Goal: Task Accomplishment & Management: Complete application form

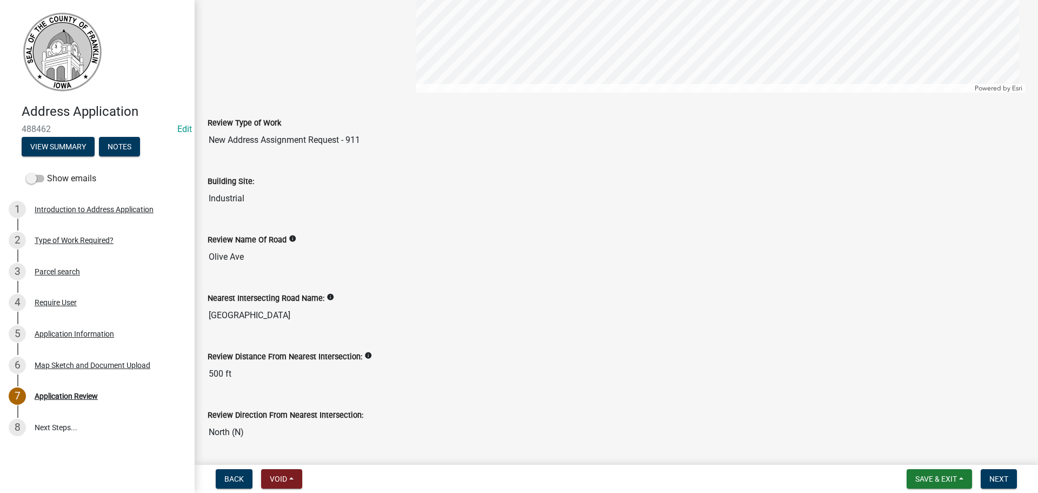
scroll to position [270, 0]
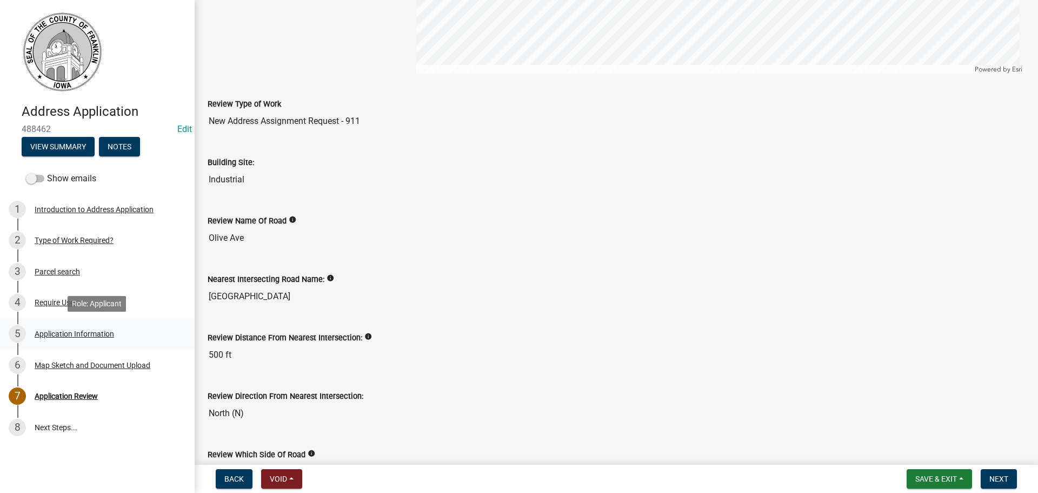
click at [45, 332] on div "Application Information" at bounding box center [75, 334] width 80 height 8
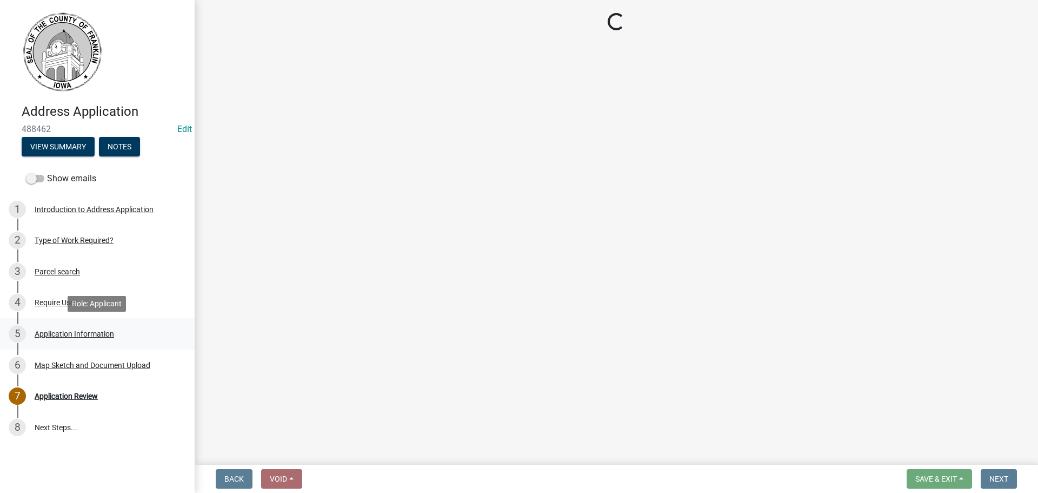
scroll to position [0, 0]
select select "b050000c-2e79-41e9-b020-8376697ce463"
select select "baa5195e-e1a0-449b-82c9-c5d171d6cf87"
select select "3174707a-0b9e-4f6d-b623-9a8eaa70f9fa"
select select "4c166b06-349f-4668-bbeb-8117c82ad81f"
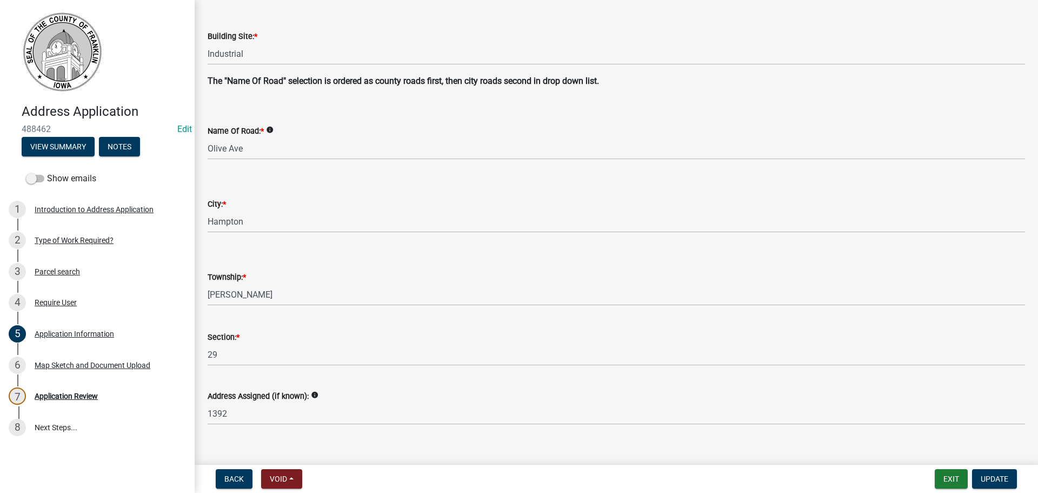
scroll to position [313, 0]
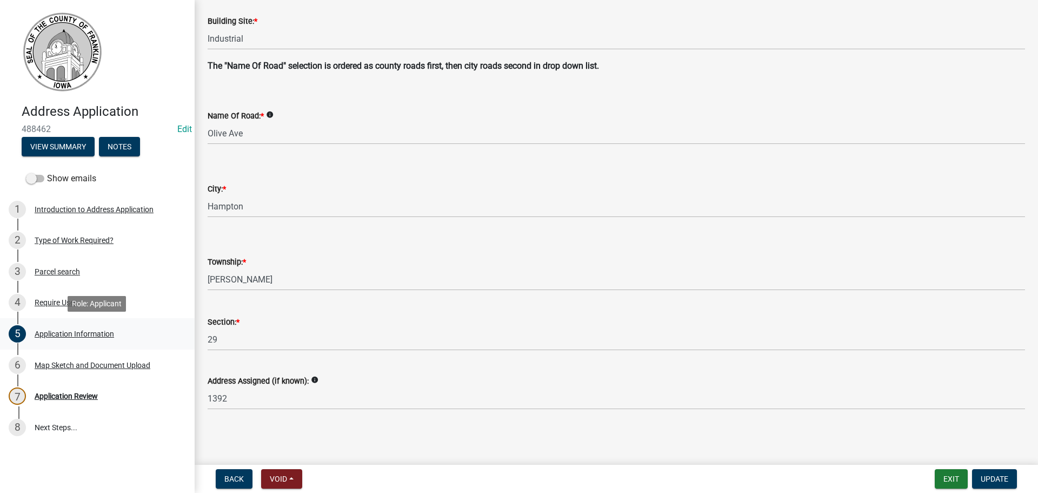
click at [67, 332] on div "Application Information" at bounding box center [75, 334] width 80 height 8
click at [65, 365] on div "Map Sketch and Document Upload" at bounding box center [93, 365] width 116 height 8
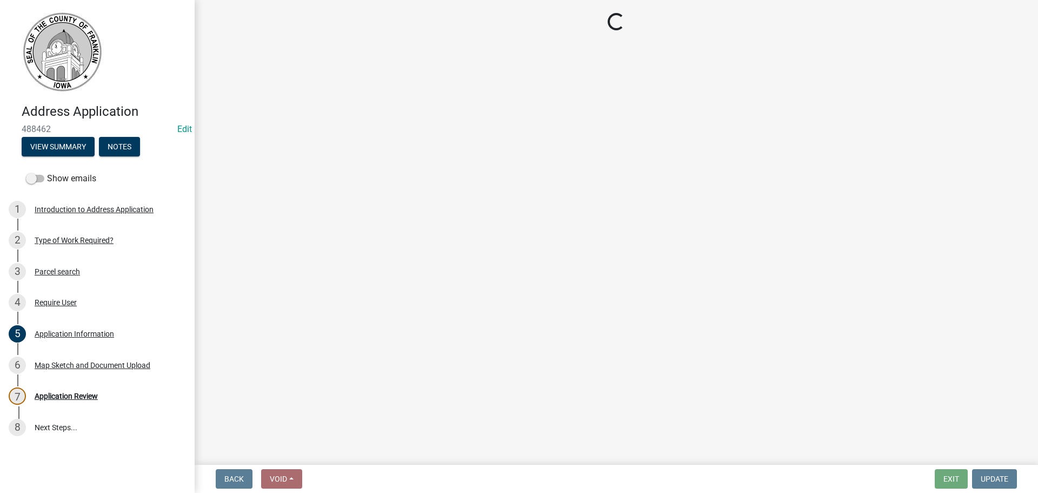
select select "cef44867-cd0c-42a7-84d1-9fdd9b14fd02"
select select "e58ae176-f894-4003-803b-779493d5b5a0"
select select "ff509b4b-0951-4849-b141-33064c0e143a"
select select "2c8c3da2-7be1-41dd-bf02-5f44f9dce3fd"
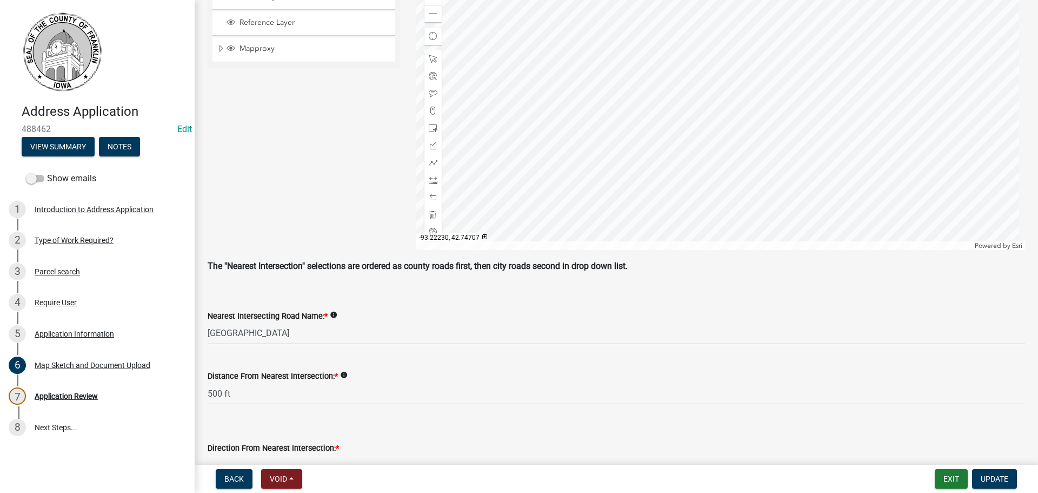
scroll to position [541, 0]
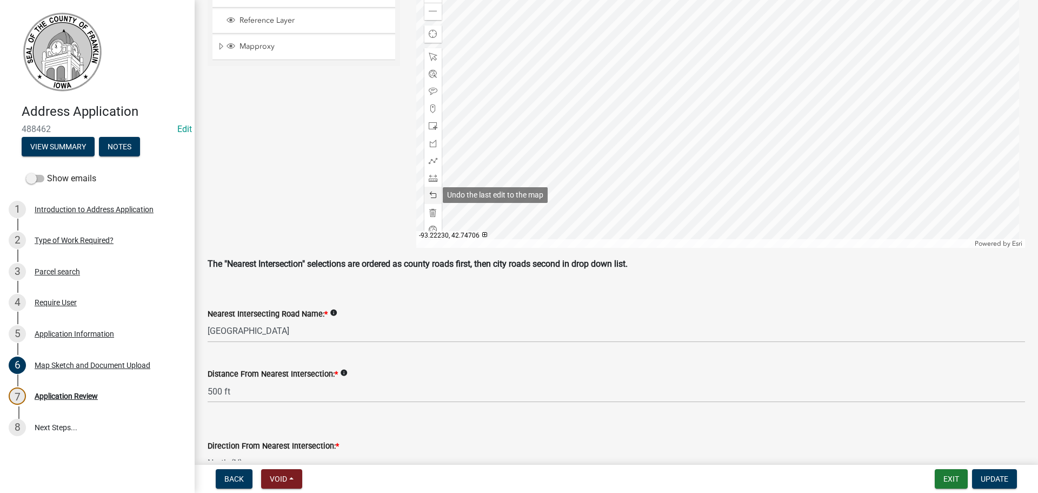
click at [429, 195] on span at bounding box center [433, 195] width 9 height 9
click at [431, 58] on span at bounding box center [433, 56] width 9 height 9
click at [429, 11] on span at bounding box center [433, 11] width 9 height 9
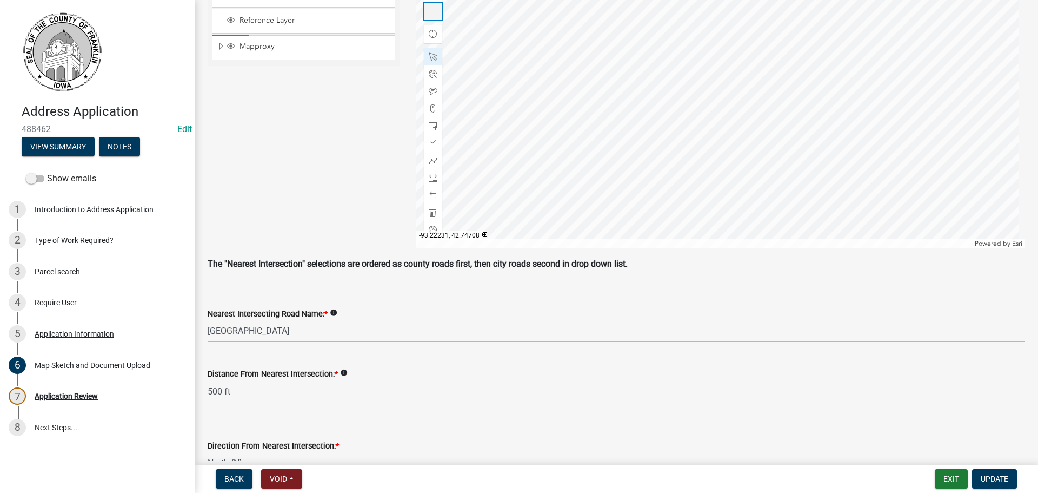
click at [429, 11] on span at bounding box center [433, 11] width 9 height 9
click at [430, 110] on span at bounding box center [433, 108] width 9 height 9
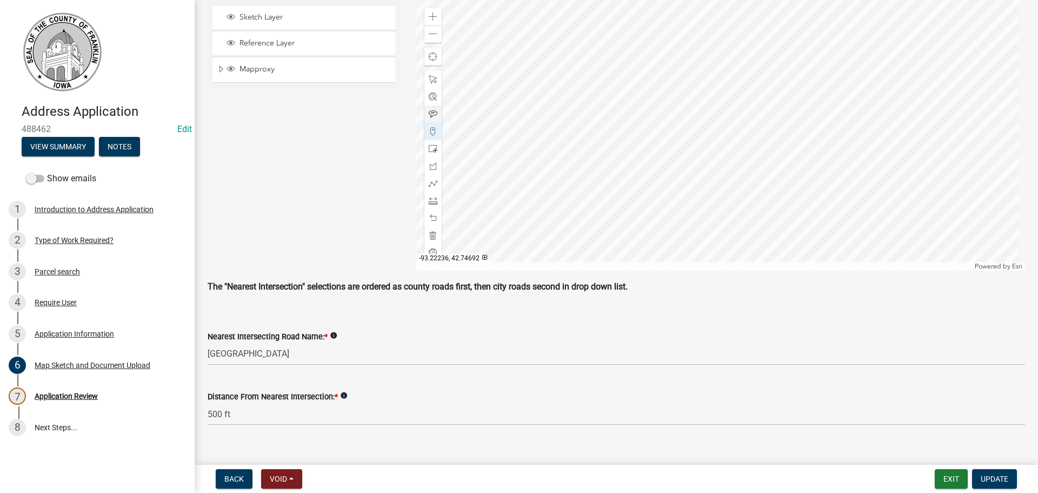
click at [694, 182] on div at bounding box center [721, 135] width 610 height 270
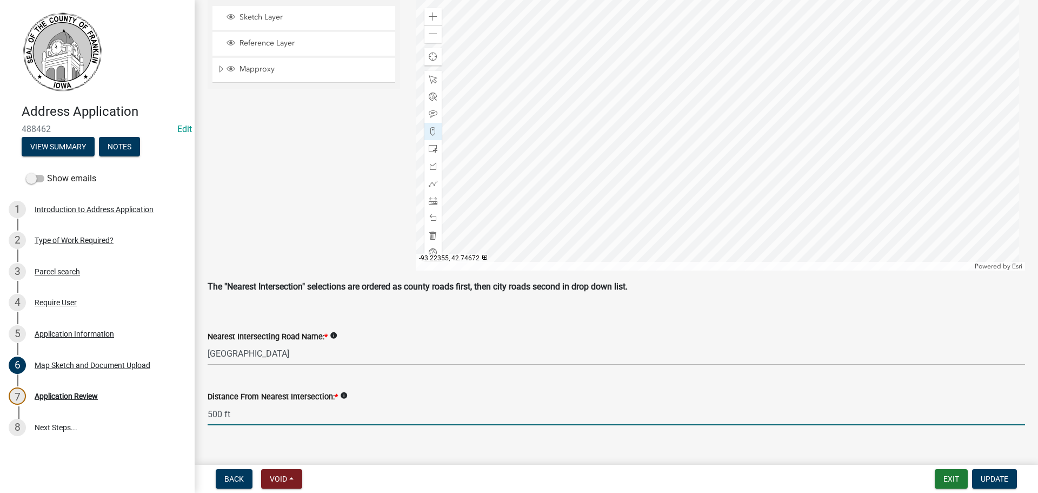
click at [221, 416] on input "500 ft" at bounding box center [617, 414] width 818 height 22
type input "515 ft"
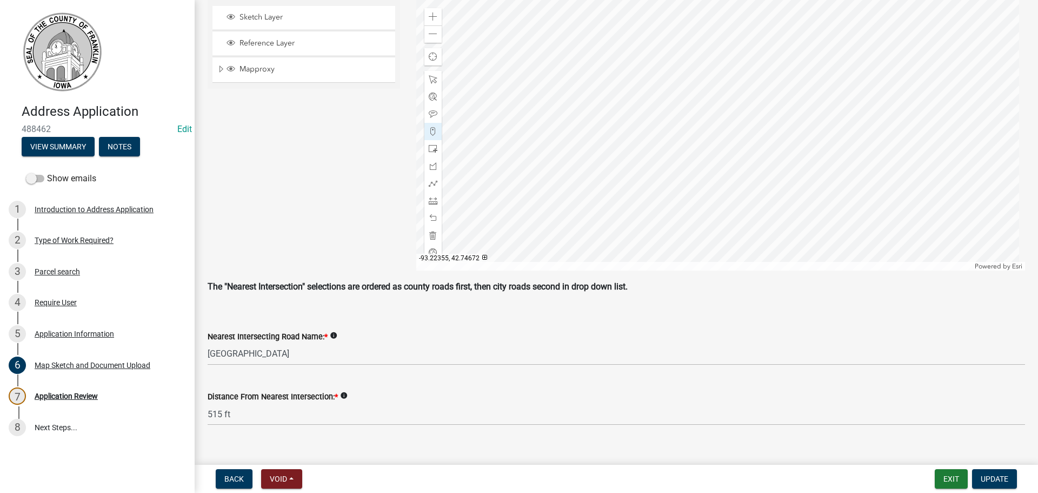
click at [379, 441] on div "Direction From Nearest Intersection: * Select Item... North (N) South (S) East …" at bounding box center [617, 465] width 818 height 63
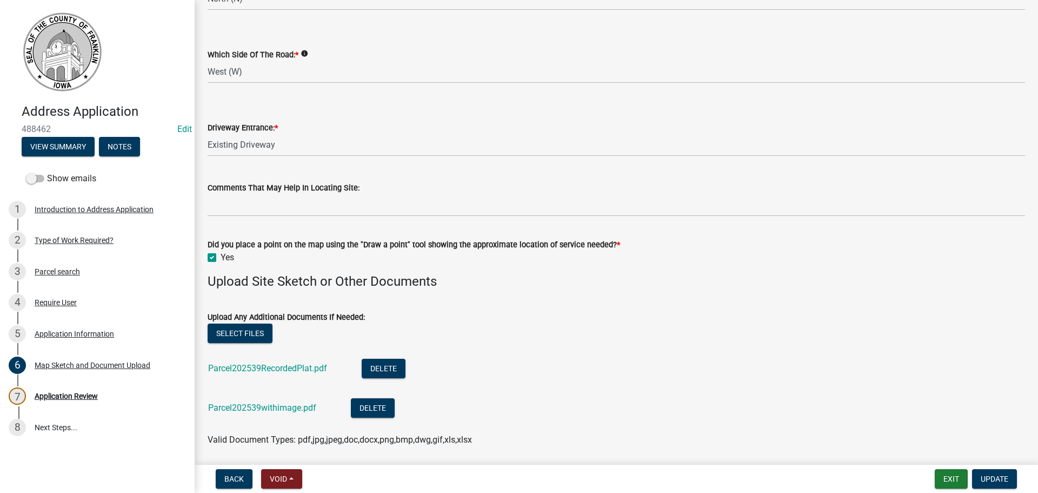
scroll to position [1043, 0]
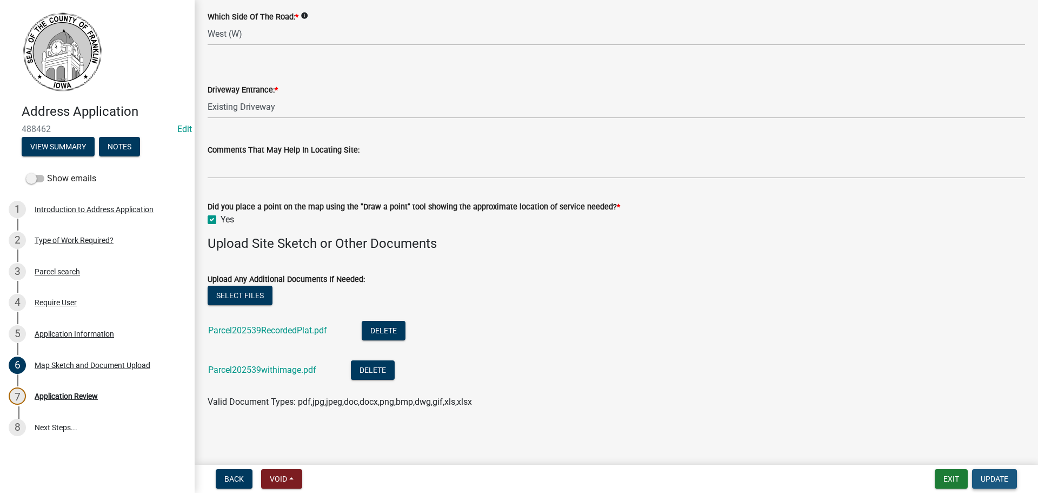
click at [1001, 478] on span "Update" at bounding box center [995, 478] width 28 height 9
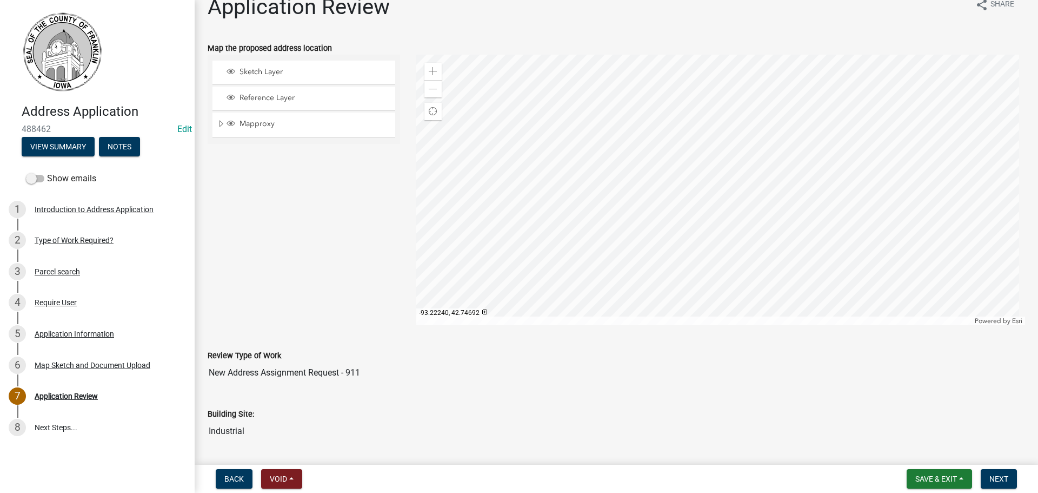
scroll to position [0, 0]
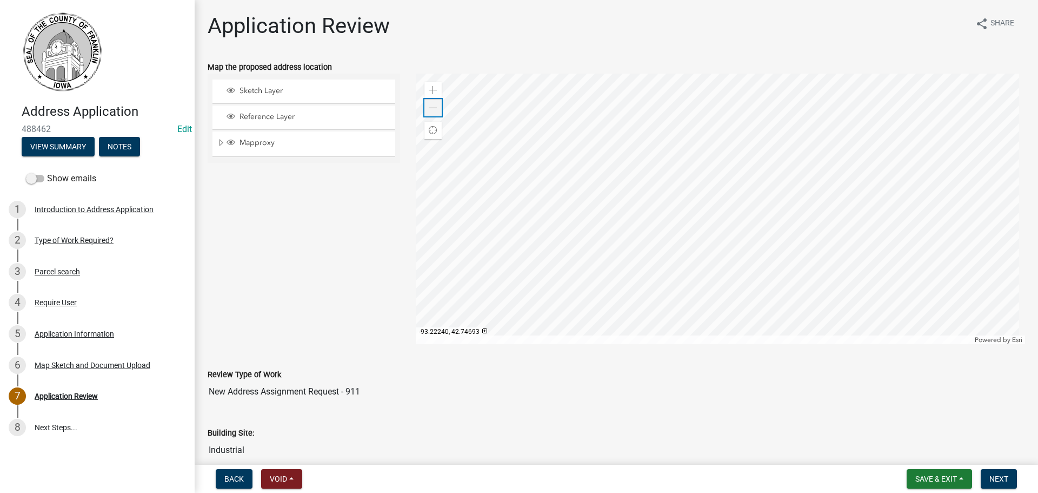
click at [433, 111] on span at bounding box center [433, 108] width 9 height 9
click at [432, 112] on span at bounding box center [433, 108] width 9 height 9
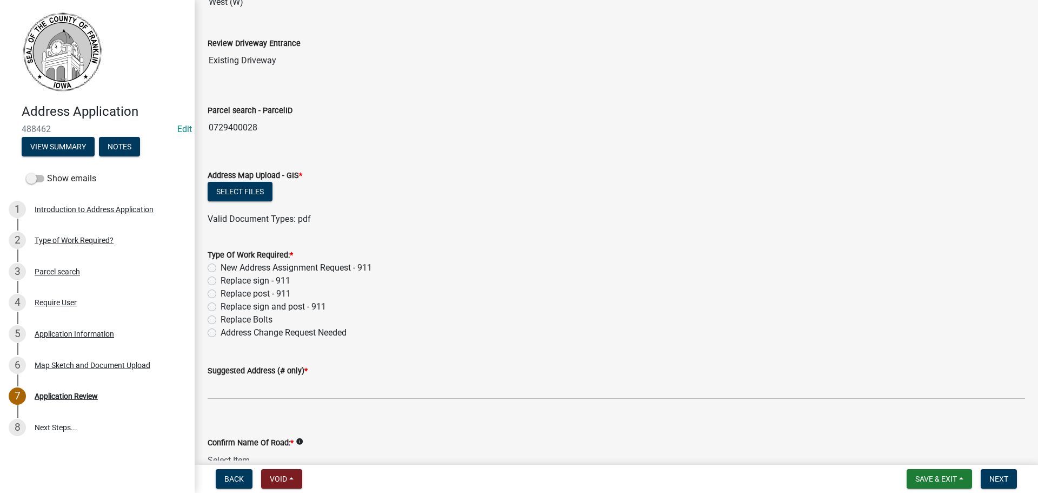
scroll to position [757, 0]
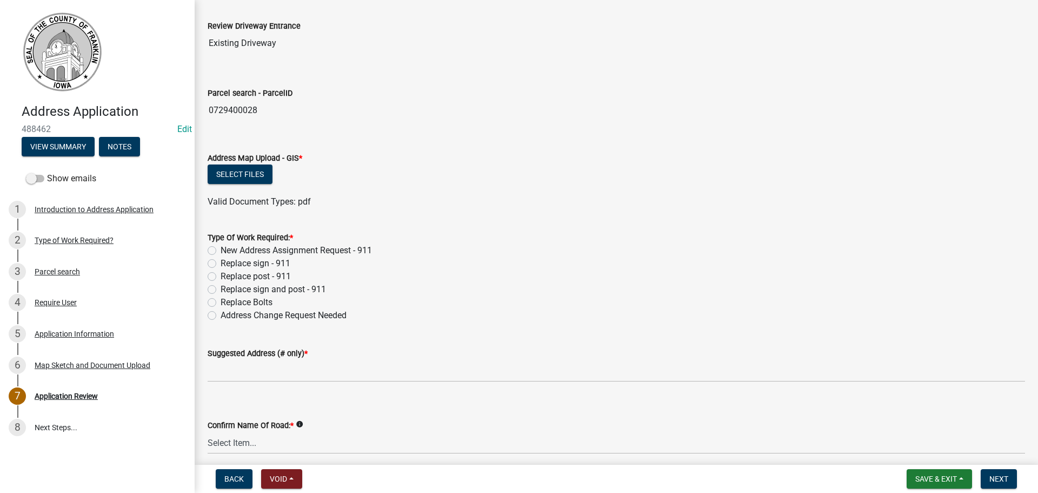
click at [221, 250] on label "New Address Assignment Request - 911" at bounding box center [296, 250] width 151 height 13
click at [221, 250] on input "New Address Assignment Request - 911" at bounding box center [224, 247] width 7 height 7
radio input "true"
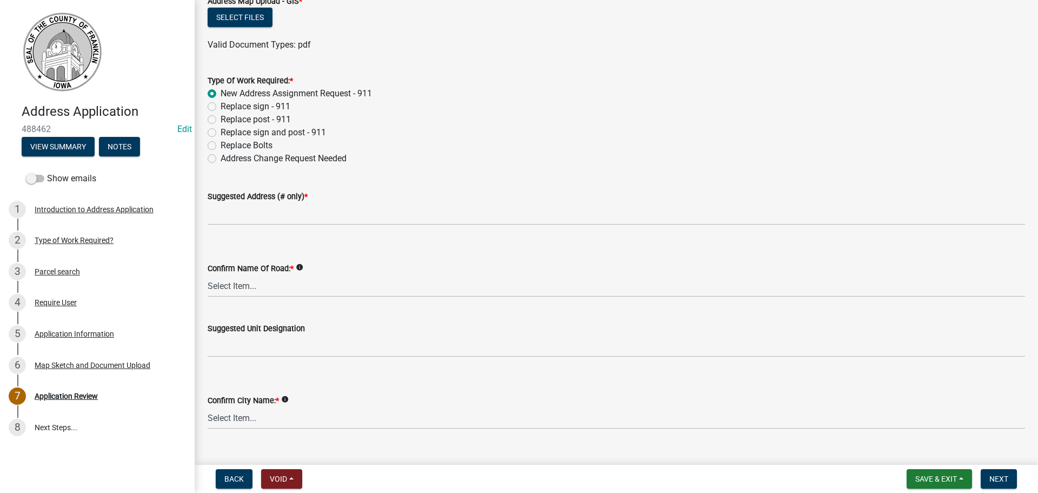
scroll to position [920, 0]
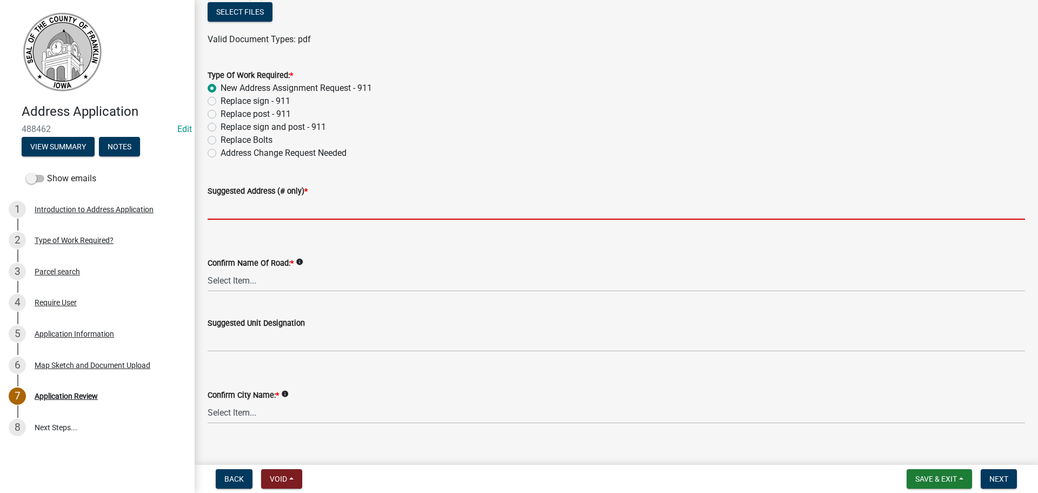
click at [250, 211] on input "Suggested Address (# only) *" at bounding box center [617, 208] width 818 height 22
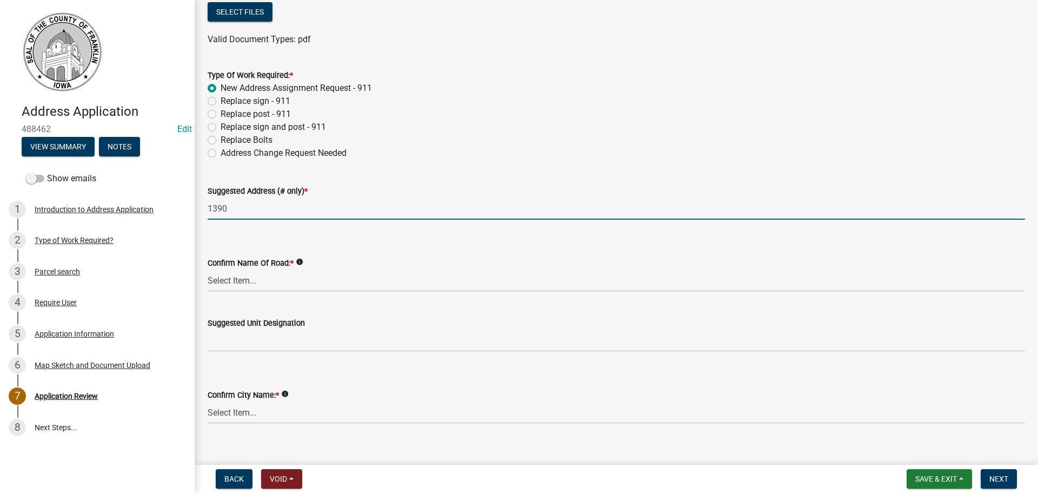
type input "1390"
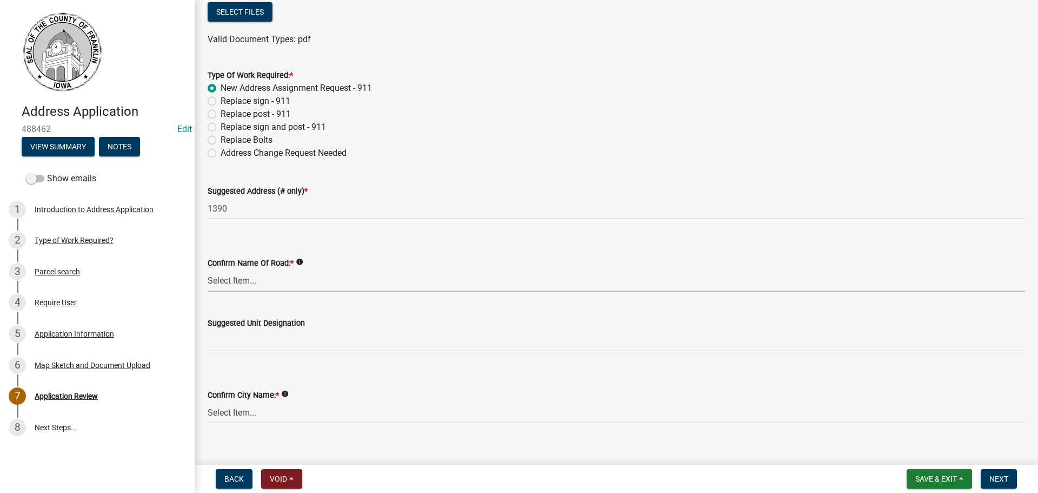
click at [249, 286] on select "Select Item... 100th St 105th St 110th St 115th St 120th St 125th St 130th St 1…" at bounding box center [617, 280] width 818 height 22
click at [208, 269] on select "Select Item... 100th St 105th St 110th St 115th St 120th St 125th St 130th St 1…" at bounding box center [617, 280] width 818 height 22
select select "baa5195e-e1a0-449b-82c9-c5d171d6cf87"
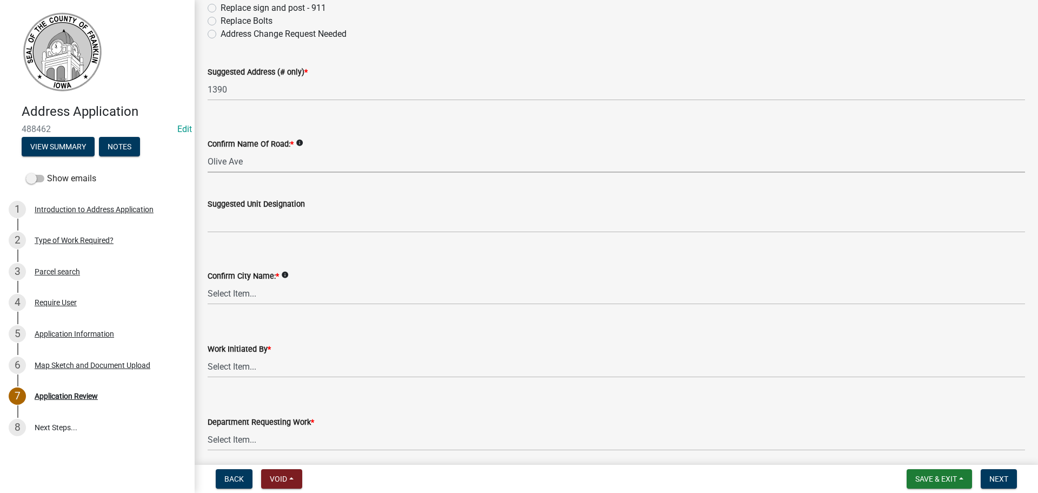
scroll to position [1082, 0]
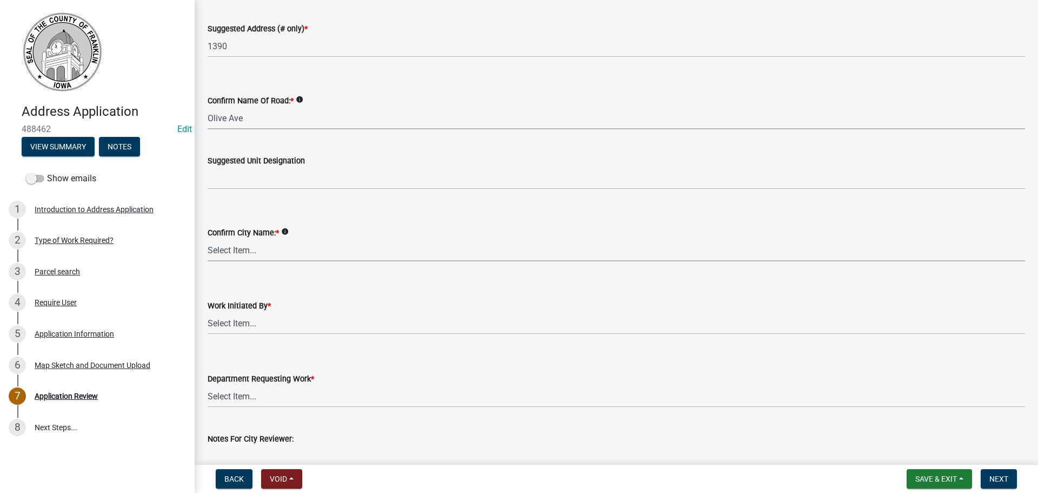
click at [248, 252] on select "Select Item... Ackley Alden Alexander Aredale Bradford Chapin Coulter Dougherty…" at bounding box center [617, 250] width 818 height 22
click at [208, 239] on select "Select Item... Ackley Alden Alexander Aredale Bradford Chapin Coulter Dougherty…" at bounding box center [617, 250] width 818 height 22
select select "3174707a-0b9e-4f6d-b623-9a8eaa70f9fa"
click at [242, 322] on select "Select Item... Travis Gerrish Citizen Submission City of Ackley City of Alexand…" at bounding box center [617, 323] width 818 height 22
click at [208, 312] on select "Select Item... Travis Gerrish Citizen Submission City of Ackley City of Alexand…" at bounding box center [617, 323] width 818 height 22
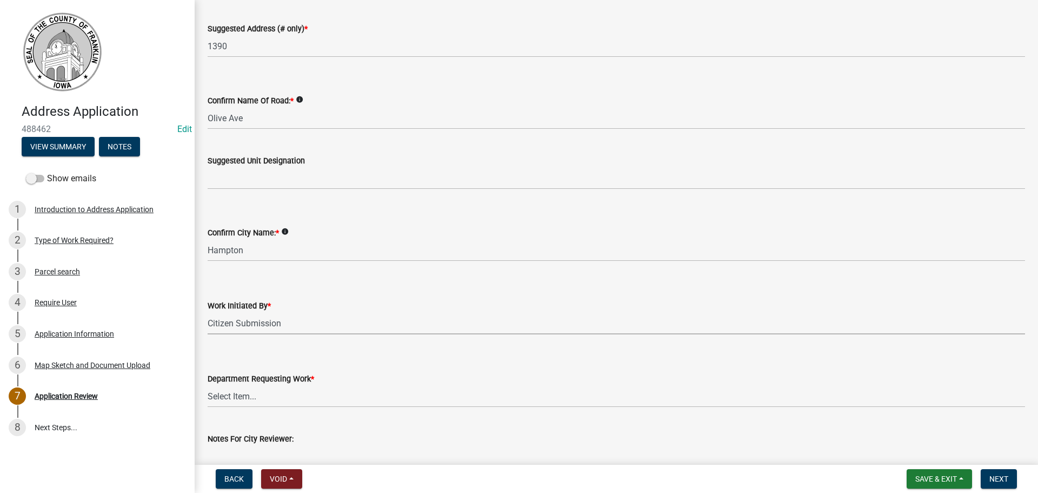
select select "081e09e8-0c1d-48ea-9a65-8035ad4501c8"
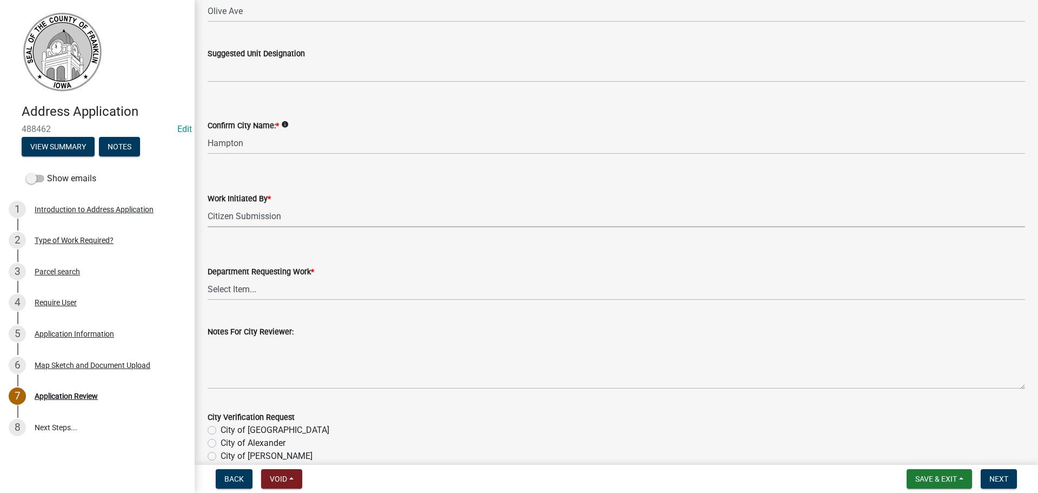
scroll to position [1190, 0]
click at [237, 285] on select "Select Item... Assessor’s Office Auditor’s Office Conservation Department Emerg…" at bounding box center [617, 288] width 818 height 22
click at [208, 277] on select "Select Item... Assessor’s Office Auditor’s Office Conservation Department Emerg…" at bounding box center [617, 288] width 818 height 22
select select "1b9ee15b-fbfb-452c-88cf-481bcb509c56"
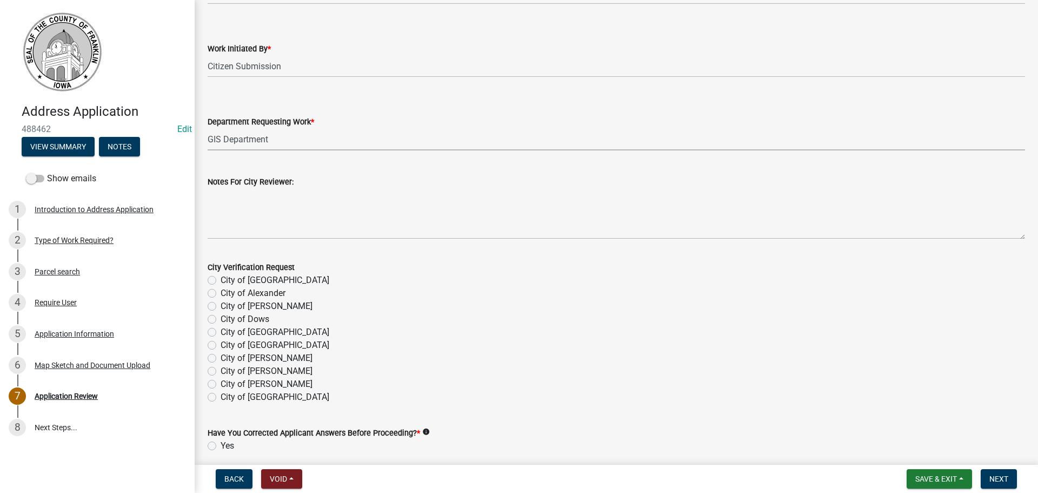
scroll to position [1352, 0]
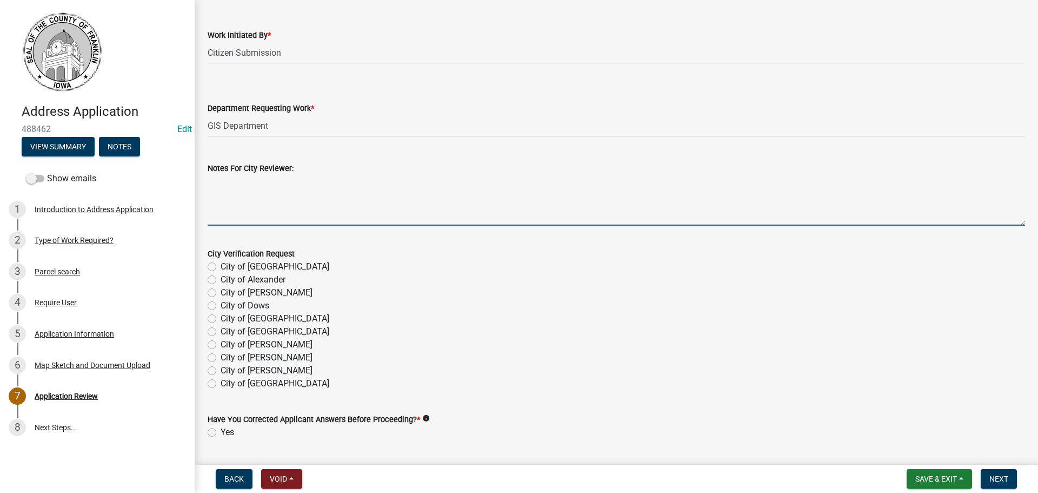
click at [214, 199] on textarea "Notes For City Reviewer:" at bounding box center [617, 200] width 818 height 51
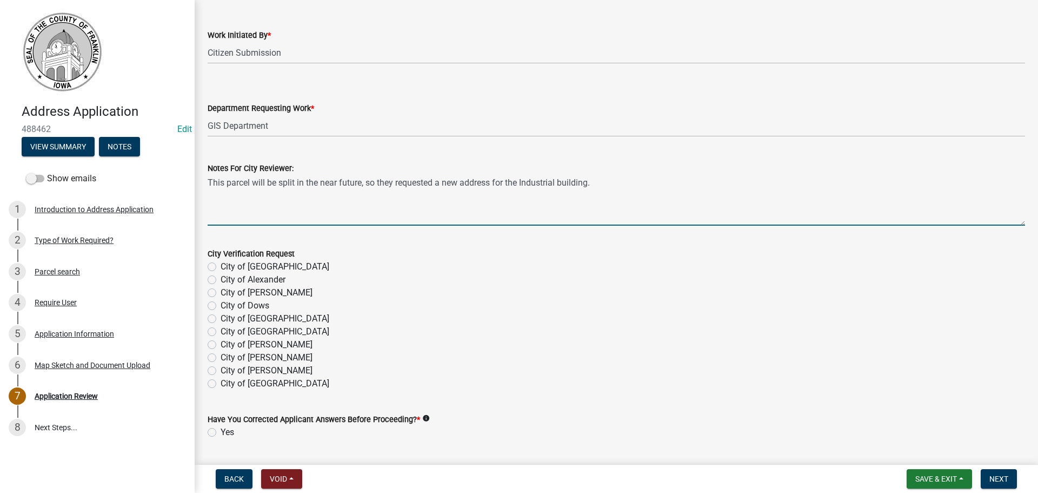
type textarea "This parcel will be split in the near future, so they requested a new address f…"
click at [221, 330] on label "City of Hampton" at bounding box center [275, 331] width 109 height 13
click at [221, 330] on input "City of Hampton" at bounding box center [224, 328] width 7 height 7
radio input "true"
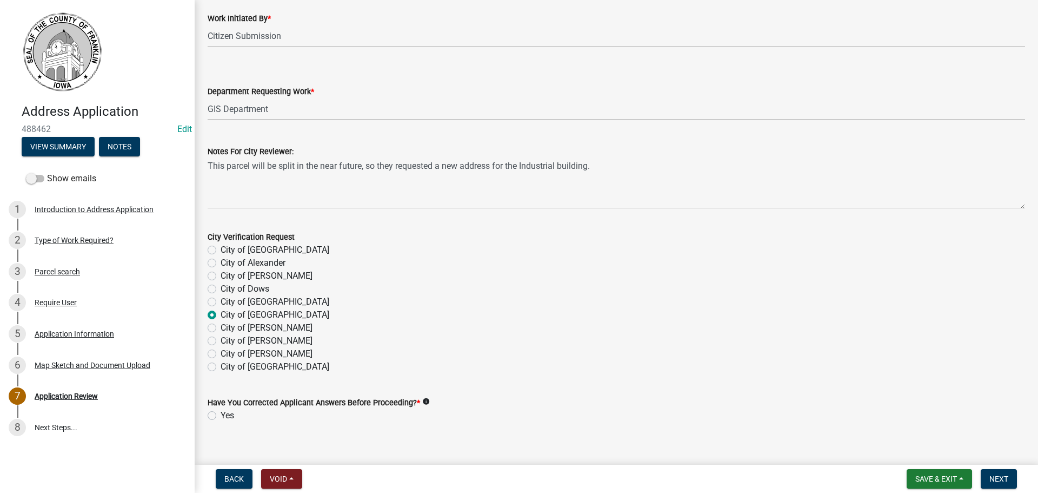
scroll to position [1383, 0]
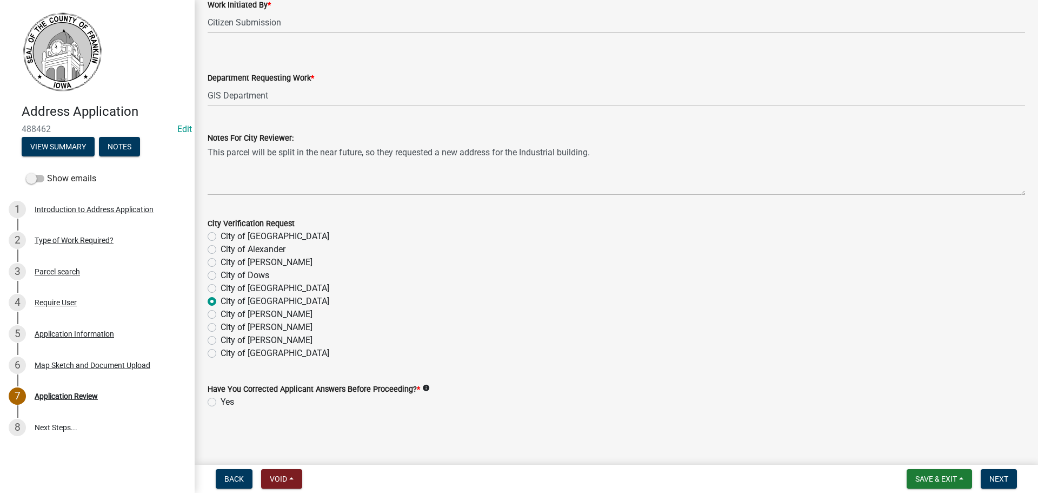
click at [221, 404] on label "Yes" at bounding box center [228, 401] width 14 height 13
click at [221, 402] on input "Yes" at bounding box center [224, 398] width 7 height 7
radio input "true"
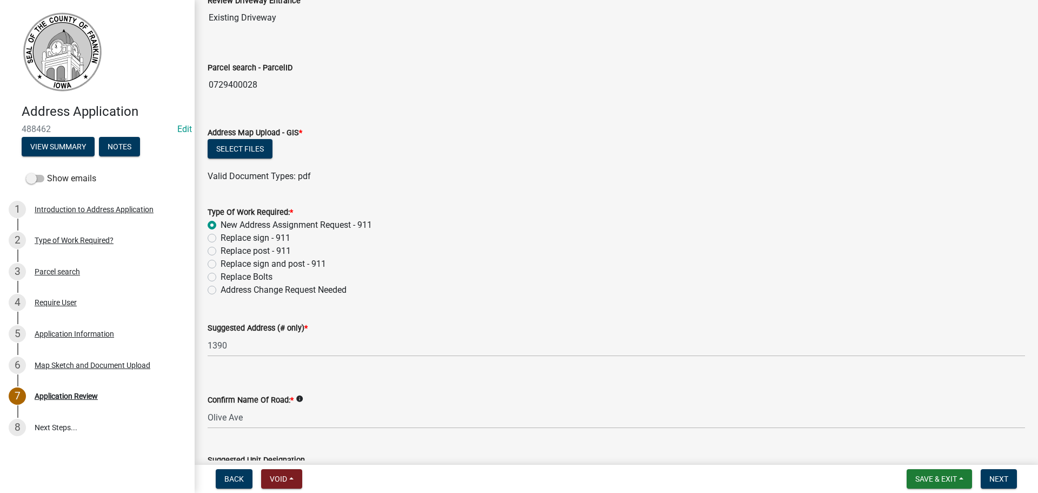
scroll to position [788, 0]
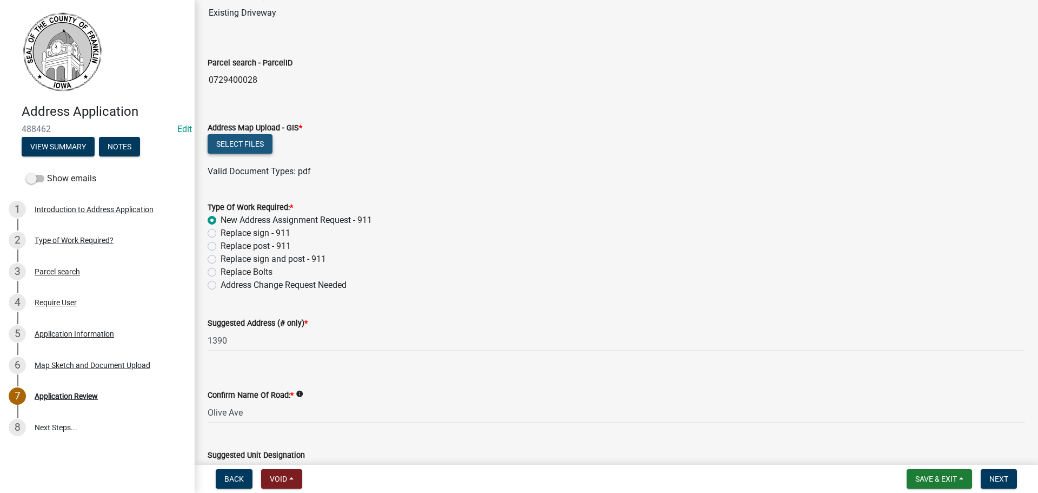
click at [245, 143] on button "Select files" at bounding box center [240, 143] width 65 height 19
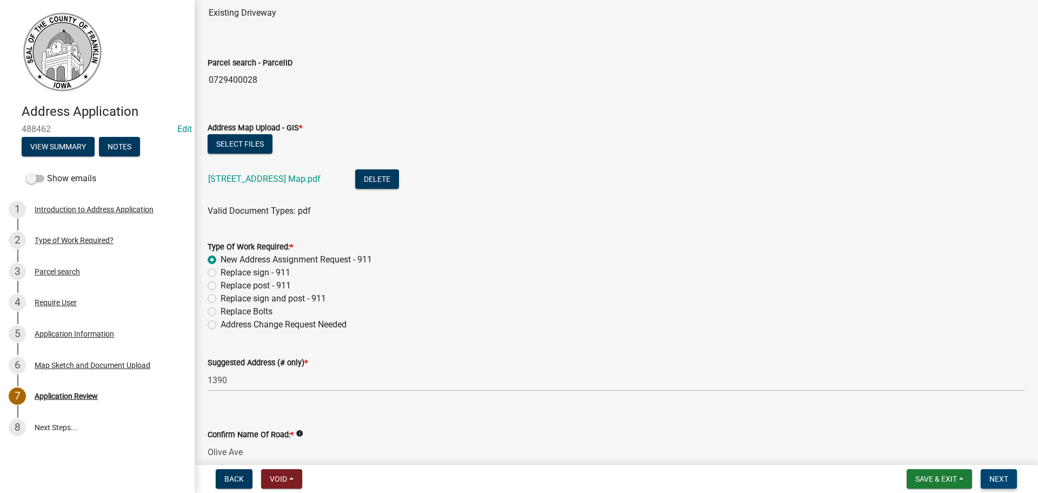
click at [1002, 481] on span "Next" at bounding box center [999, 478] width 19 height 9
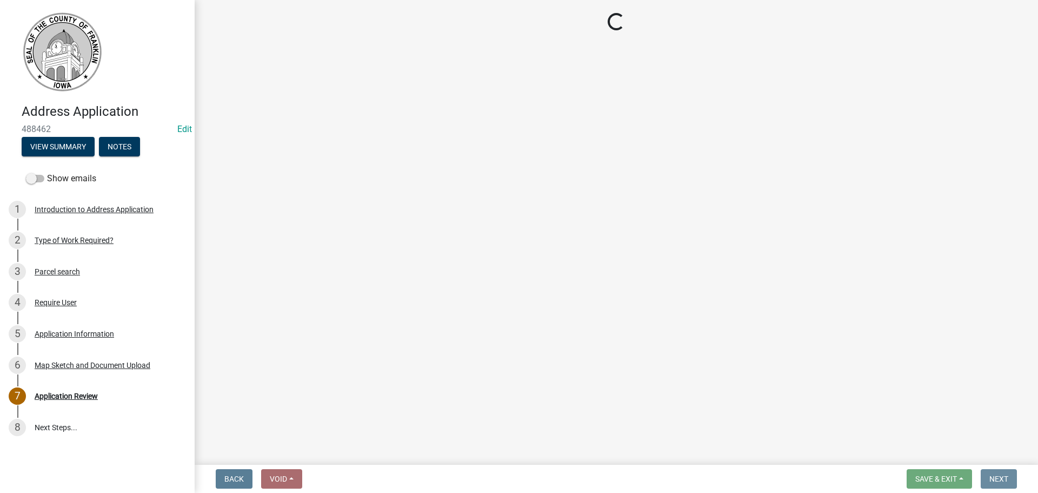
scroll to position [0, 0]
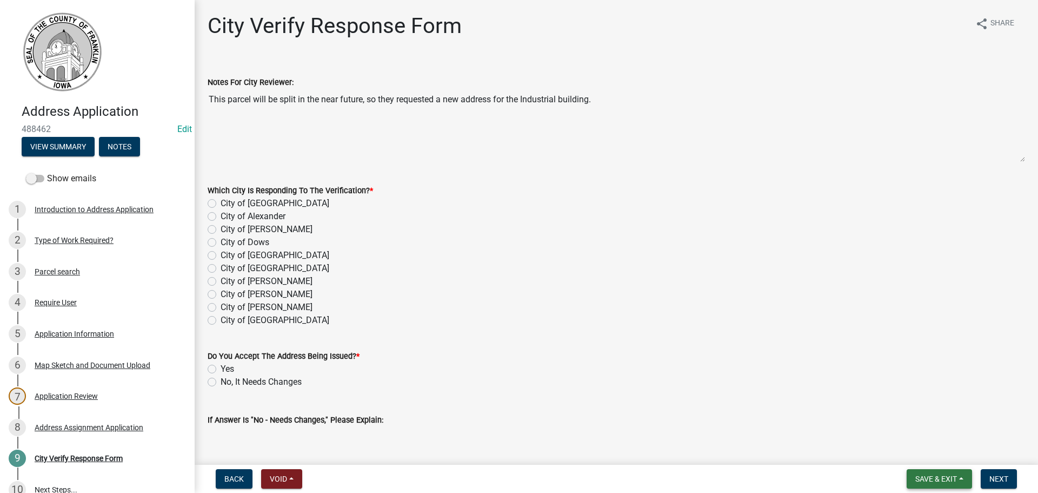
click at [959, 477] on button "Save & Exit" at bounding box center [939, 478] width 65 height 19
click at [924, 448] on button "Save & Exit" at bounding box center [929, 451] width 87 height 26
